Goal: Information Seeking & Learning: Learn about a topic

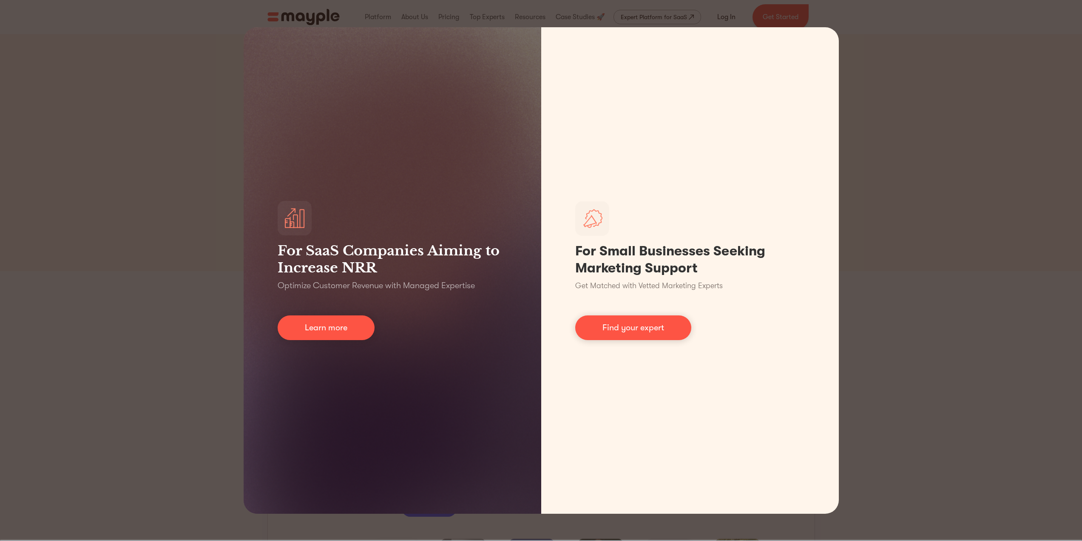
click at [941, 292] on div "For SaaS Companies Aiming to Increase NRR Optimize Customer Revenue with Manage…" at bounding box center [541, 270] width 1082 height 541
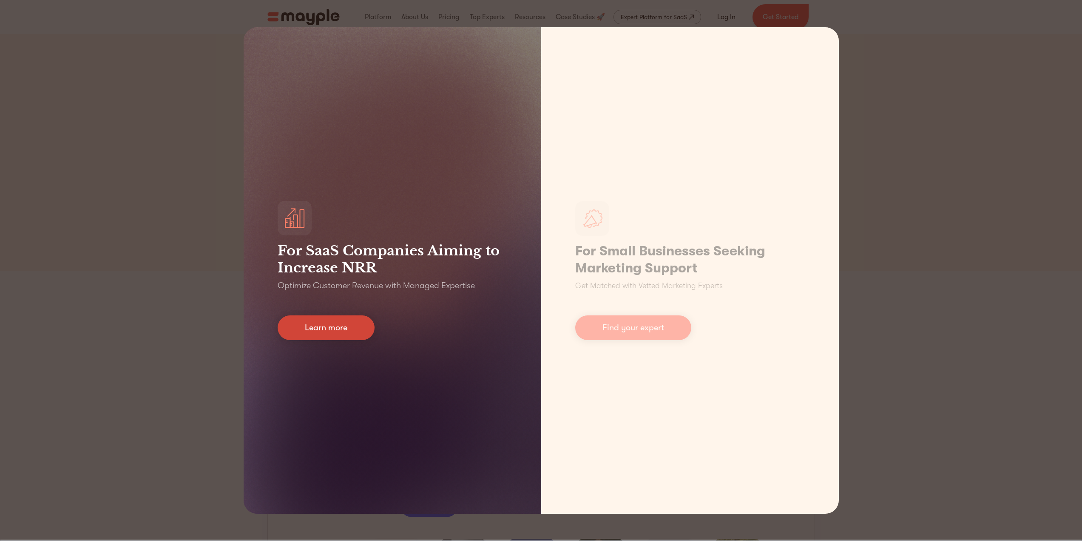
click at [357, 321] on link "Learn more" at bounding box center [326, 327] width 97 height 25
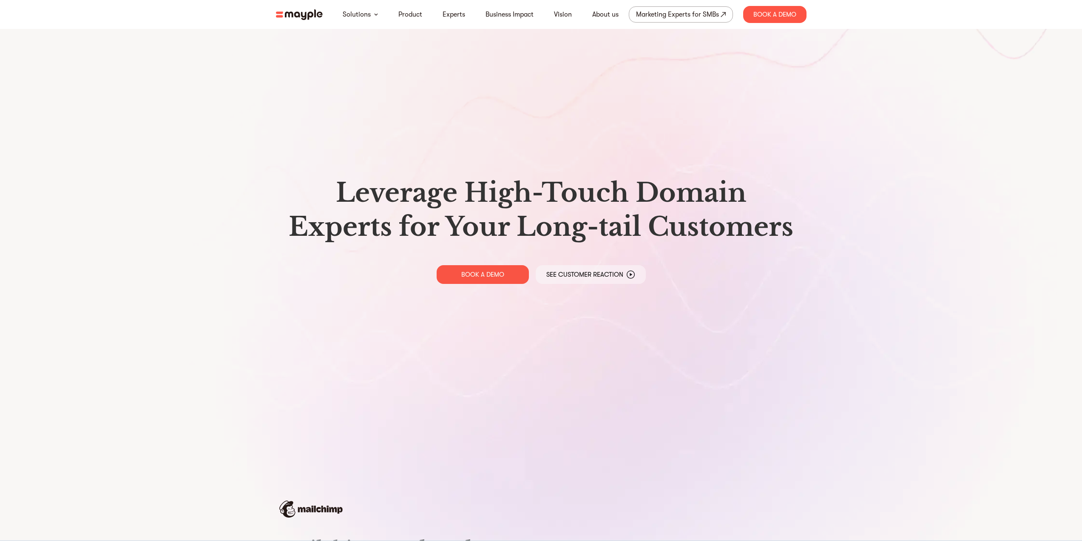
click at [671, 191] on h1 "Leverage High-Touch Domain Experts for Your Long-tail Customers" at bounding box center [541, 210] width 517 height 68
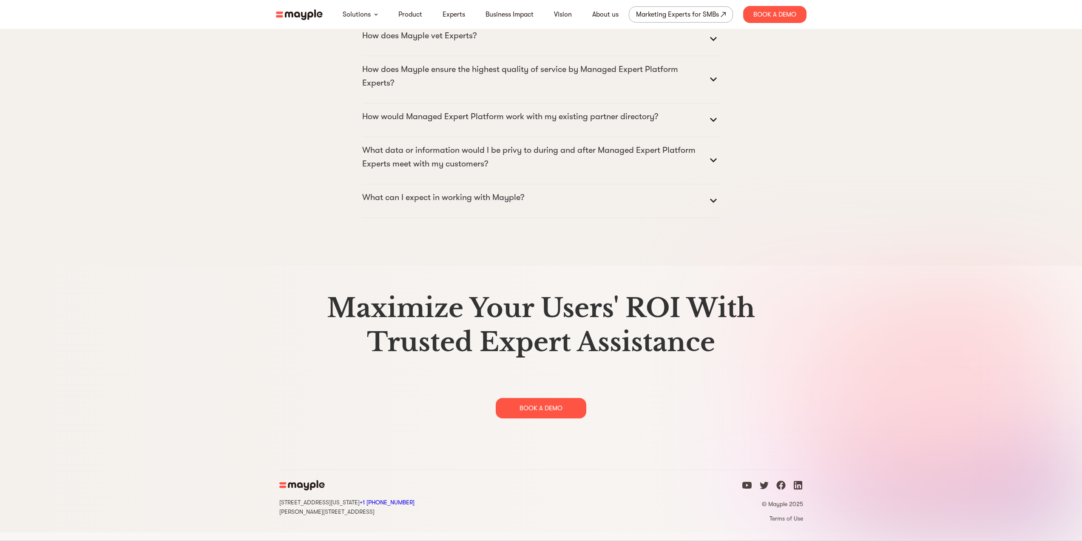
scroll to position [4346, 0]
click at [353, 515] on div "[STREET_ADDRESS][US_STATE] +1 929-335-[STREET_ADDRESS][PERSON_NAME]" at bounding box center [346, 506] width 135 height 19
drag, startPoint x: 353, startPoint y: 520, endPoint x: 322, endPoint y: 520, distance: 31.5
click at [322, 515] on div "[STREET_ADDRESS][US_STATE] +1 929-335-[STREET_ADDRESS][PERSON_NAME]" at bounding box center [346, 506] width 135 height 19
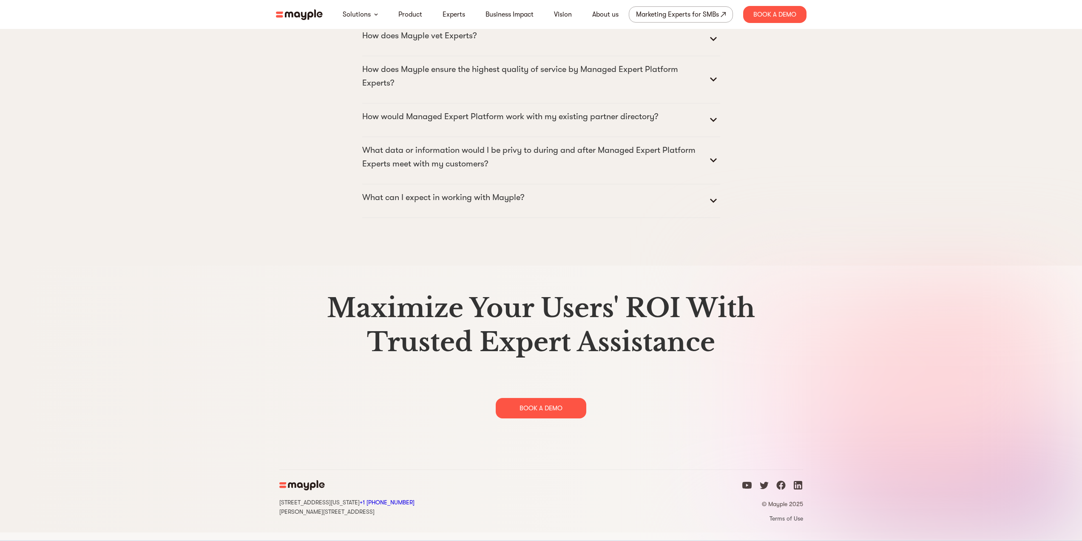
click at [351, 515] on div "[STREET_ADDRESS][US_STATE] +1 929-335-[STREET_ADDRESS][PERSON_NAME]" at bounding box center [346, 506] width 135 height 19
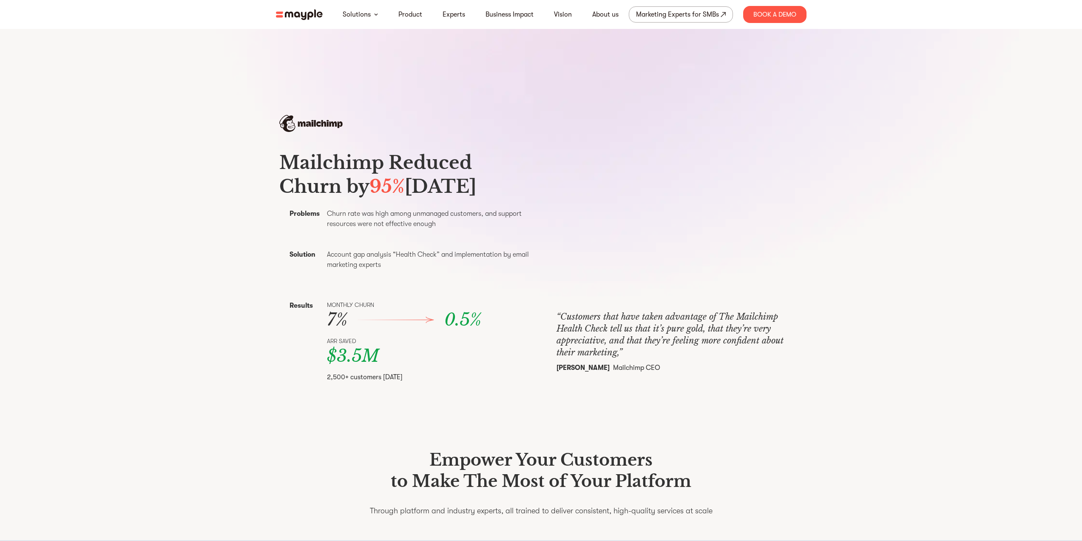
scroll to position [0, 0]
